Goal: Task Accomplishment & Management: Use online tool/utility

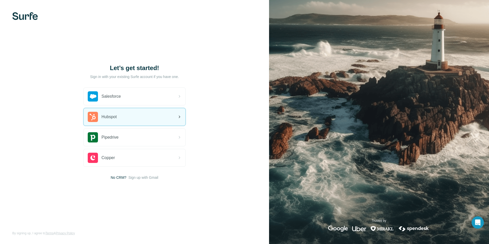
click at [126, 119] on div "Hubspot" at bounding box center [135, 116] width 102 height 17
